Goal: Task Accomplishment & Management: Manage account settings

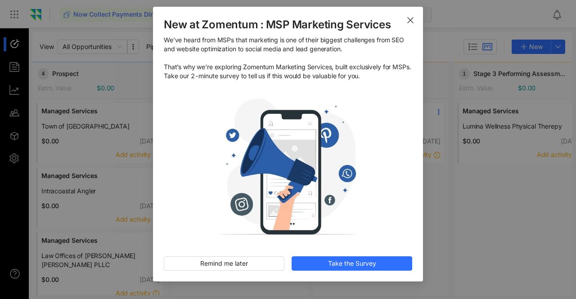
click at [411, 22] on icon "Close" at bounding box center [410, 20] width 7 height 7
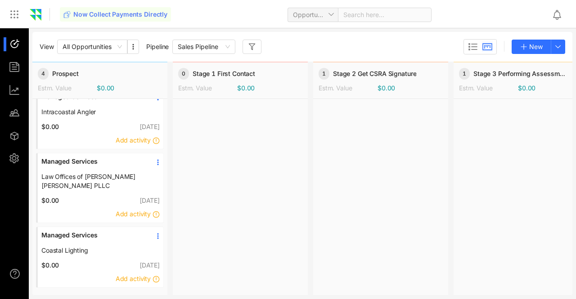
scroll to position [83, 0]
click at [157, 234] on icon at bounding box center [157, 236] width 7 height 7
click at [133, 251] on span "Edit" at bounding box center [128, 252] width 53 height 10
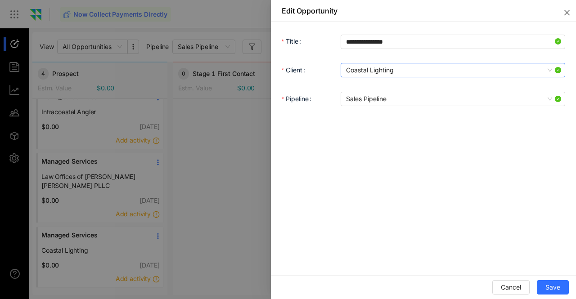
click at [547, 67] on span "Coastal Lighting" at bounding box center [453, 69] width 214 height 13
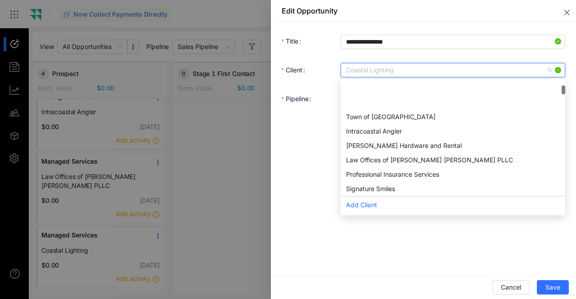
scroll to position [43, 0]
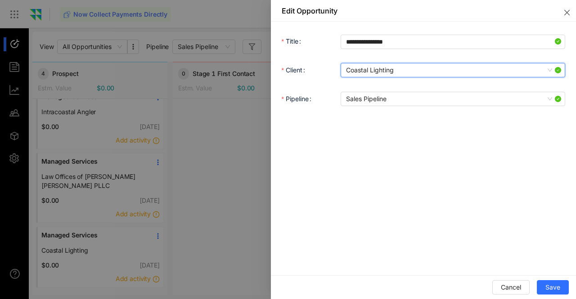
click at [547, 67] on span "Coastal Lighting" at bounding box center [453, 69] width 214 height 13
click at [547, 102] on span "Sales Pipeline" at bounding box center [453, 98] width 214 height 13
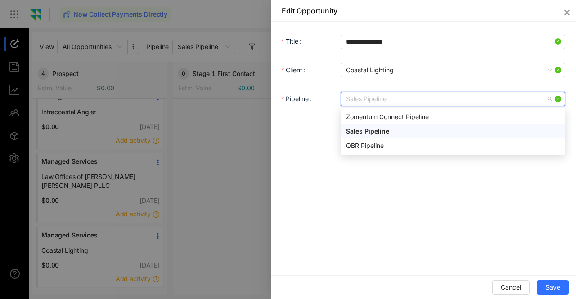
click at [547, 102] on span "Sales Pipeline" at bounding box center [453, 98] width 214 height 13
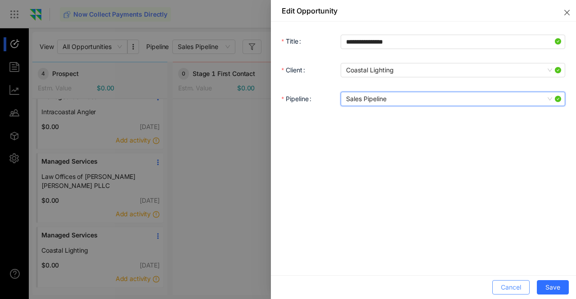
click at [506, 292] on span "Cancel" at bounding box center [511, 288] width 20 height 10
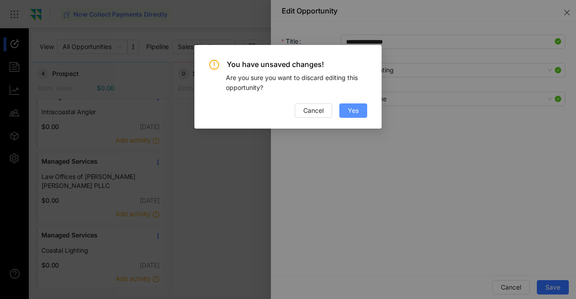
click at [346, 109] on button "Yes" at bounding box center [353, 110] width 28 height 14
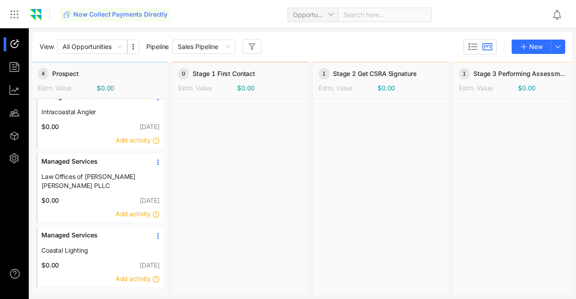
scroll to position [84, 0]
click at [160, 159] on icon at bounding box center [157, 162] width 7 height 7
click at [130, 179] on span "Edit" at bounding box center [128, 177] width 53 height 10
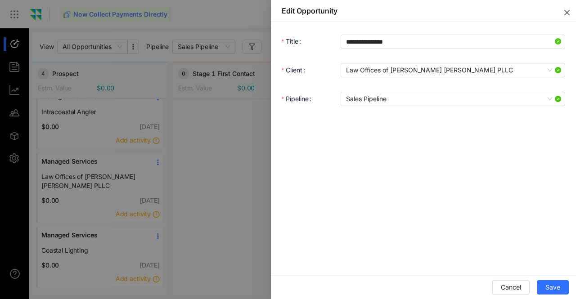
click at [563, 9] on icon "close" at bounding box center [566, 12] width 7 height 7
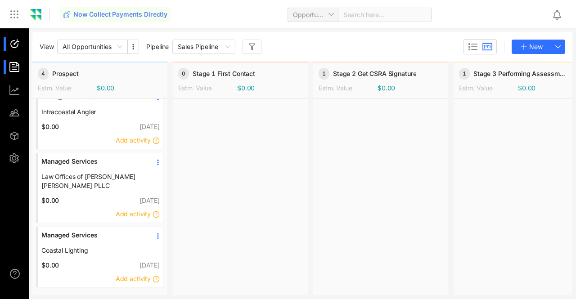
click at [13, 71] on div at bounding box center [18, 67] width 19 height 14
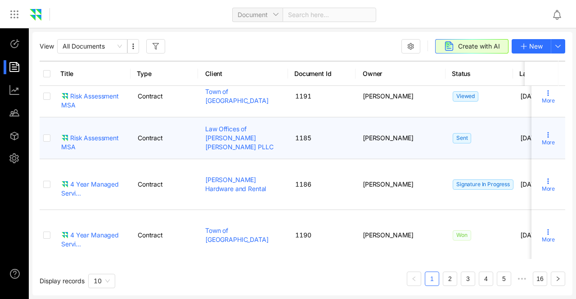
scroll to position [52, 0]
click at [544, 138] on icon at bounding box center [547, 135] width 7 height 7
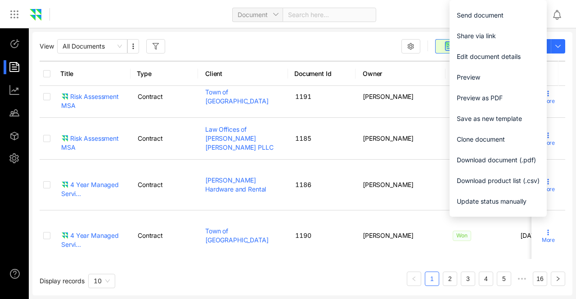
click at [309, 50] on div "View All Documents Create with AI New" at bounding box center [302, 46] width 525 height 14
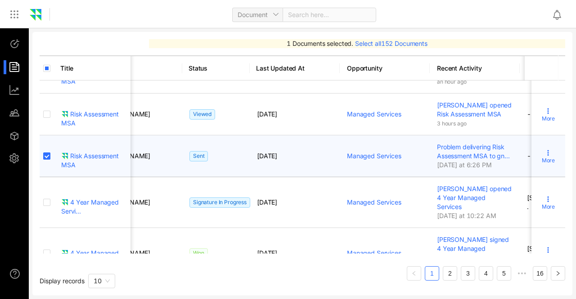
scroll to position [0, 0]
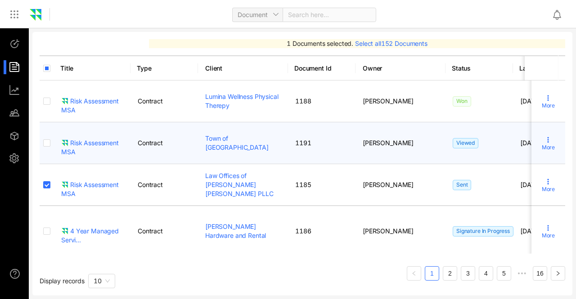
click at [288, 143] on td "1191" at bounding box center [321, 143] width 67 height 42
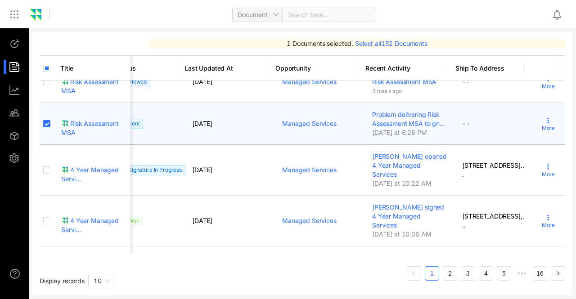
click at [424, 121] on span "Problem delivering Risk Assessment MSA to gn..." at bounding box center [408, 119] width 73 height 17
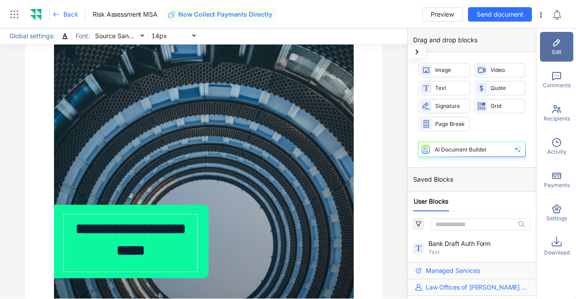
click at [539, 14] on icon at bounding box center [540, 14] width 7 height 7
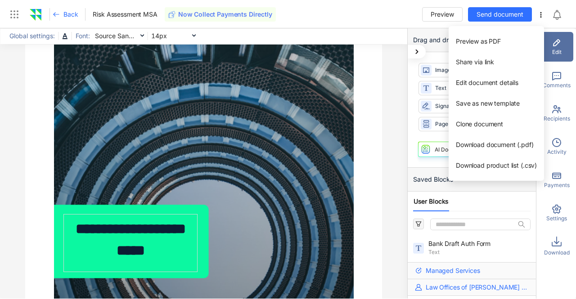
click at [539, 14] on icon at bounding box center [540, 14] width 7 height 7
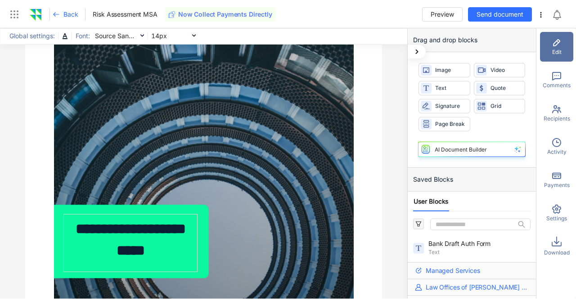
click at [70, 12] on span "Back" at bounding box center [70, 14] width 14 height 9
